Goal: Navigation & Orientation: Find specific page/section

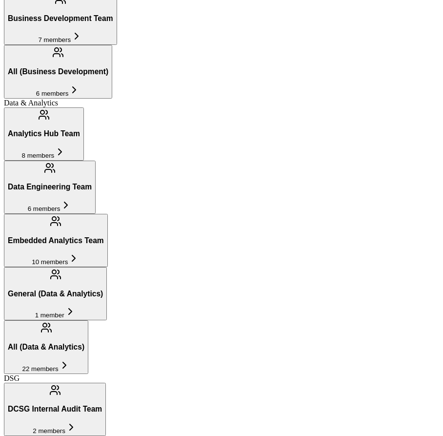
scroll to position [383, 0]
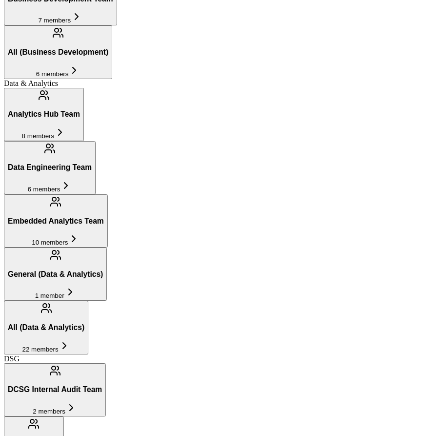
scroll to position [425, 0]
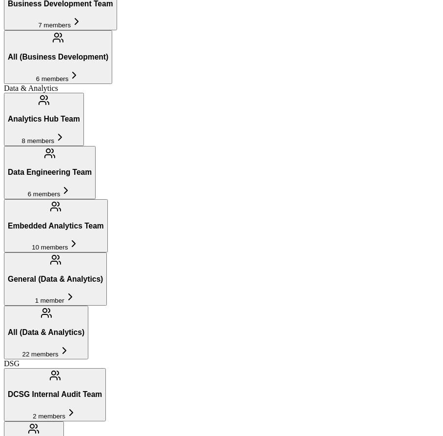
scroll to position [381, 0]
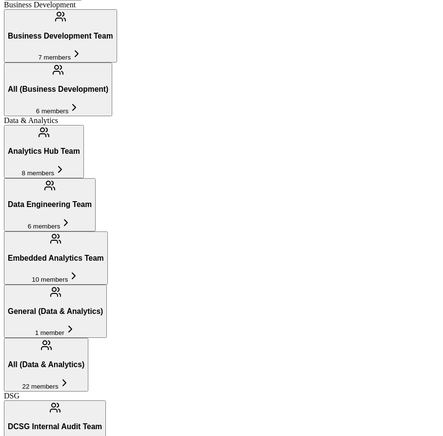
scroll to position [407, 0]
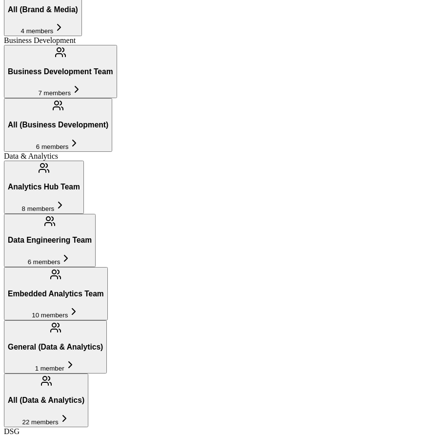
scroll to position [332, 0]
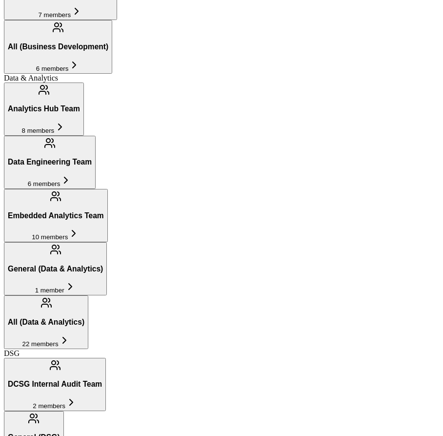
scroll to position [373, 0]
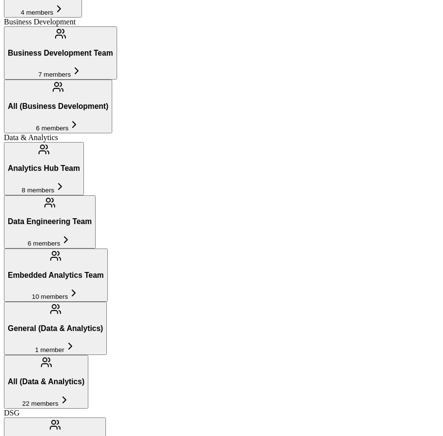
scroll to position [342, 0]
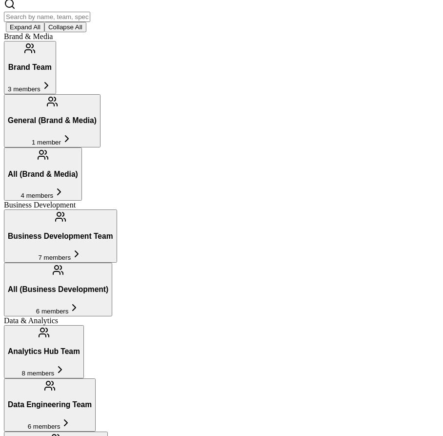
scroll to position [209, 0]
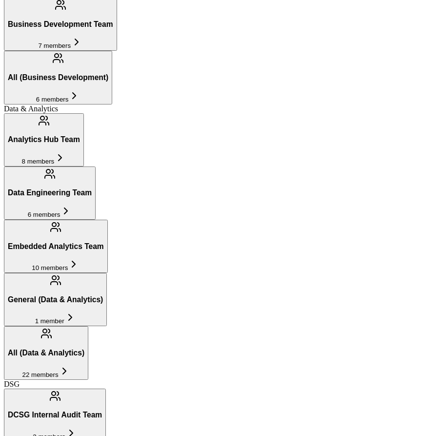
scroll to position [395, 0]
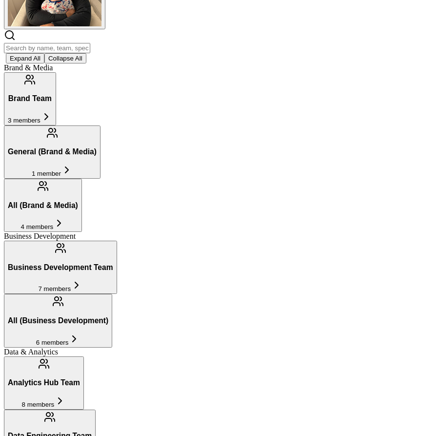
scroll to position [82, 0]
